Goal: Transaction & Acquisition: Download file/media

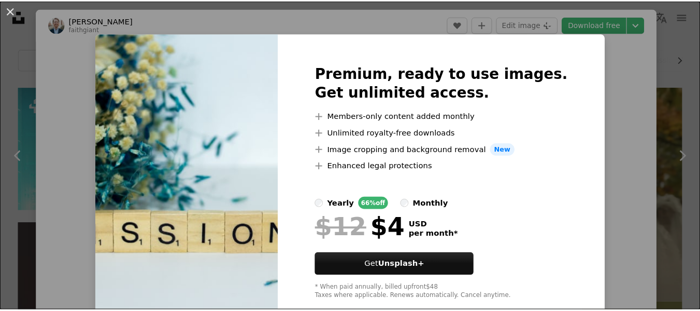
scroll to position [199, 0]
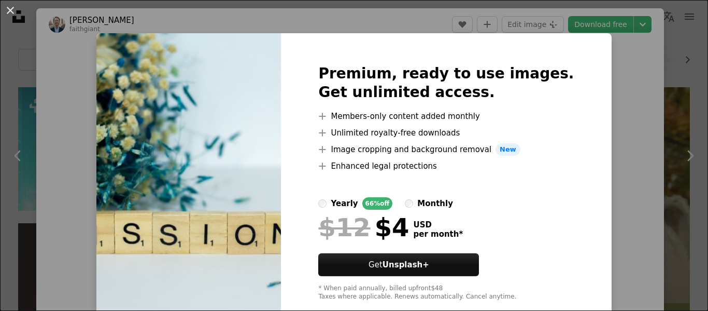
click at [590, 45] on div "An X shape Premium, ready to use images. Get unlimited access. A plus sign Memb…" at bounding box center [354, 155] width 708 height 311
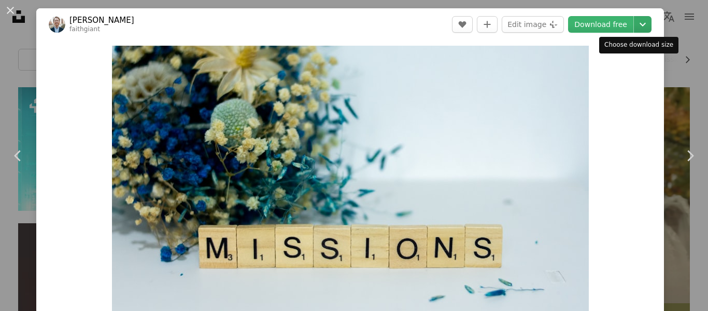
click at [635, 22] on icon "Chevron down" at bounding box center [642, 24] width 17 height 12
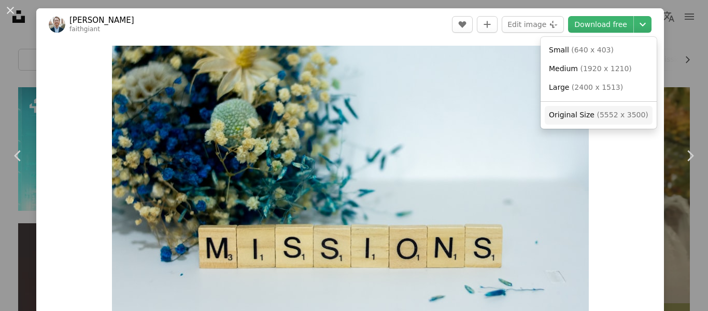
click at [597, 117] on span "( 5552 x 3500 )" at bounding box center [622, 114] width 51 height 8
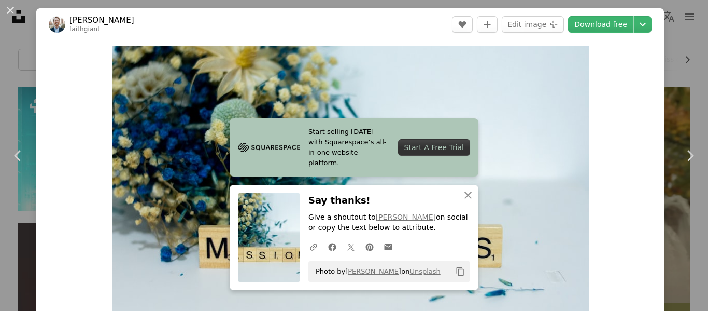
click at [675, 87] on div "An X shape Chevron left Chevron right [PERSON_NAME] faithgiant A heart A plus s…" at bounding box center [354, 155] width 708 height 311
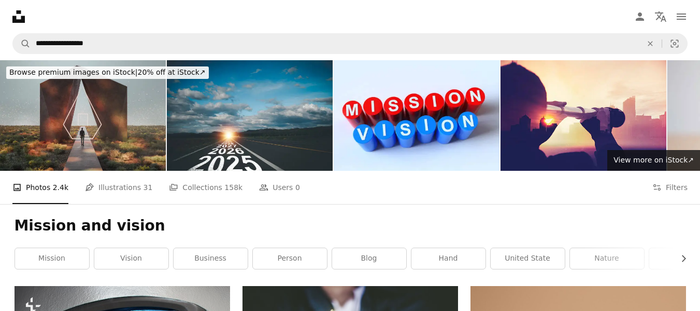
scroll to position [1543, 0]
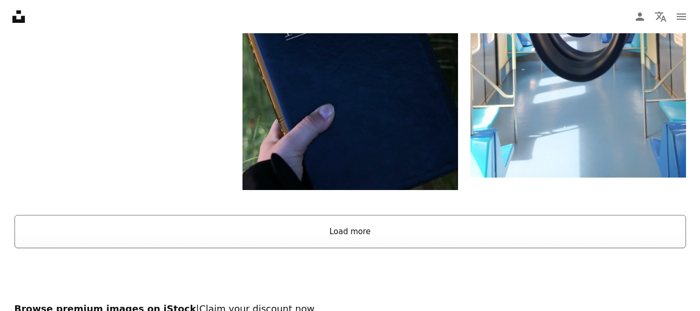
click at [341, 215] on button "Load more" at bounding box center [351, 231] width 672 height 33
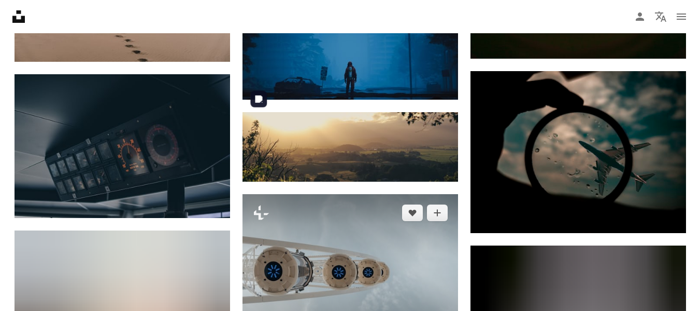
scroll to position [4734, 0]
